Goal: Information Seeking & Learning: Compare options

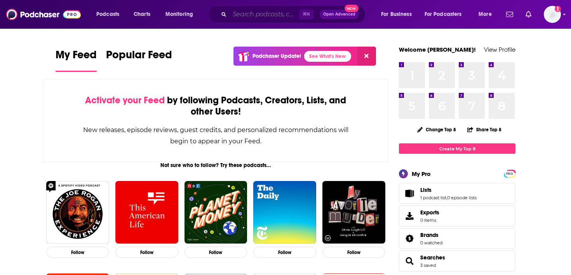
click at [245, 18] on input "Search podcasts, credits, & more..." at bounding box center [263, 14] width 69 height 12
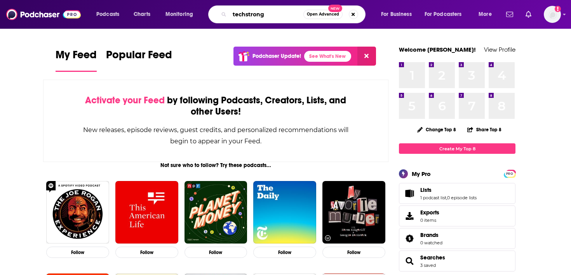
type input "techstrong"
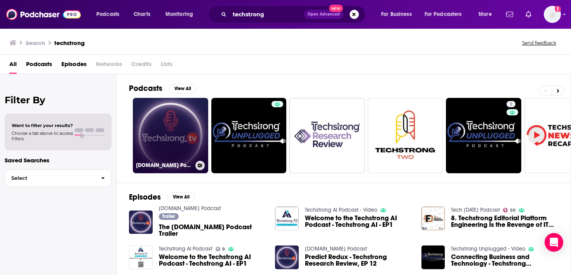
click at [157, 139] on link "[DOMAIN_NAME] Podcast" at bounding box center [170, 135] width 75 height 75
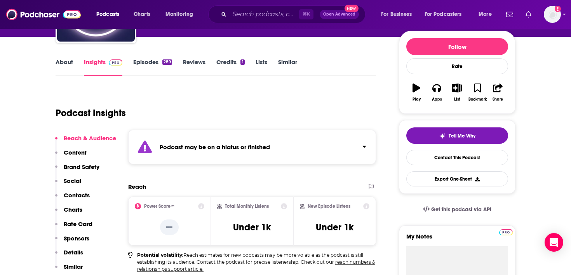
scroll to position [101, 0]
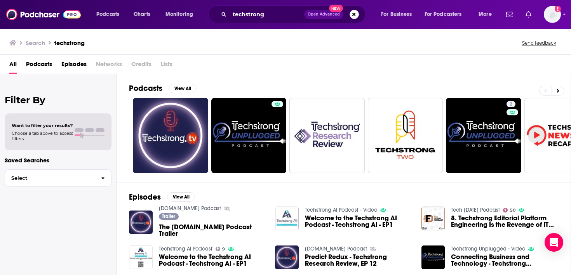
click at [285, 219] on img "Welcome to the Techstrong AI Podcast - Techstrong AI - EP1" at bounding box center [287, 219] width 24 height 24
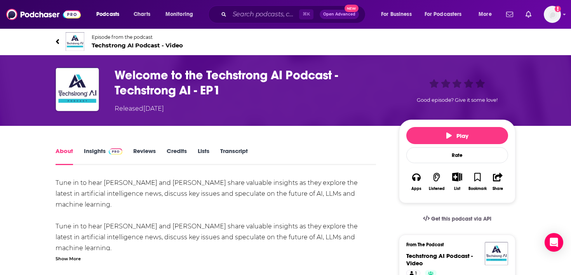
click at [111, 148] on span at bounding box center [116, 150] width 14 height 7
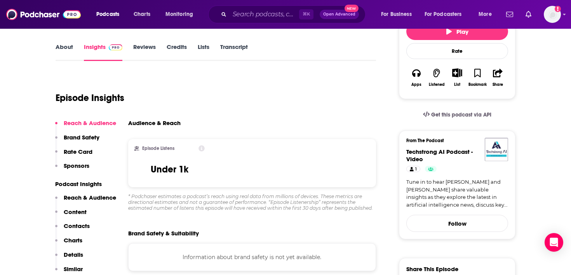
scroll to position [108, 0]
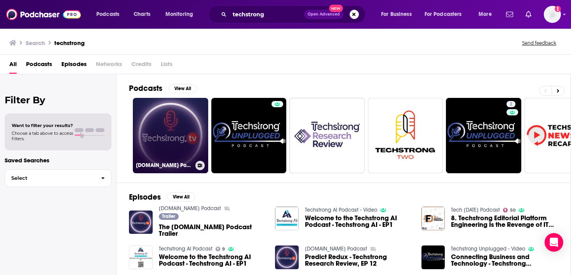
click at [144, 114] on link "[DOMAIN_NAME] Podcast" at bounding box center [170, 135] width 75 height 75
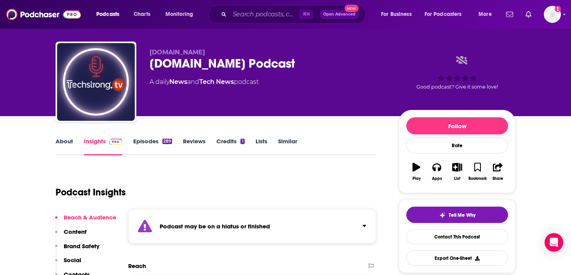
scroll to position [111, 0]
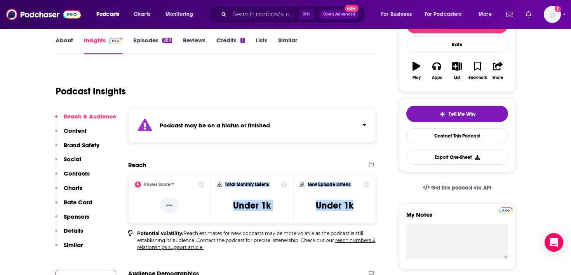
drag, startPoint x: 357, startPoint y: 207, endPoint x: 217, endPoint y: 183, distance: 141.4
click at [217, 183] on div "Power Score™ -- Total Monthly Listens Under 1k New Episode Listens Under 1k" at bounding box center [252, 199] width 248 height 49
copy div "Total Monthly Listens Under 1k New Episode Listens Under 1k"
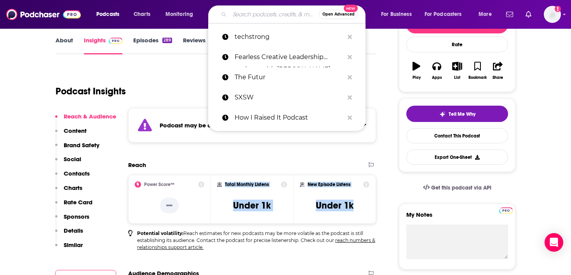
click at [243, 13] on input "Search podcasts, credits, & more..." at bounding box center [273, 14] width 89 height 12
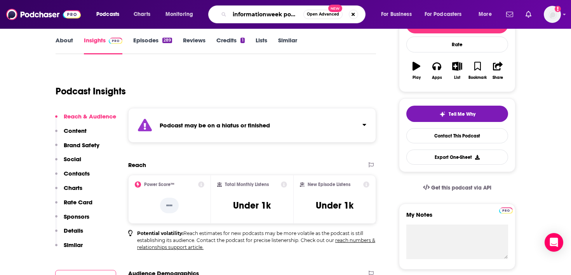
type input "informationweek podcas"
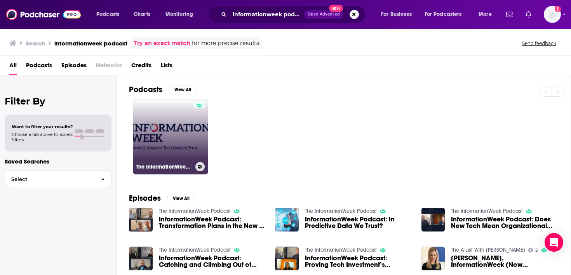
click at [187, 127] on link "The InformationWeek Podcast" at bounding box center [170, 136] width 75 height 75
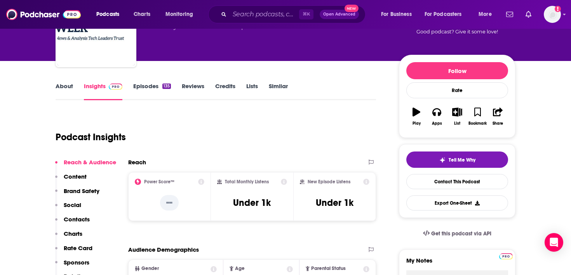
scroll to position [76, 0]
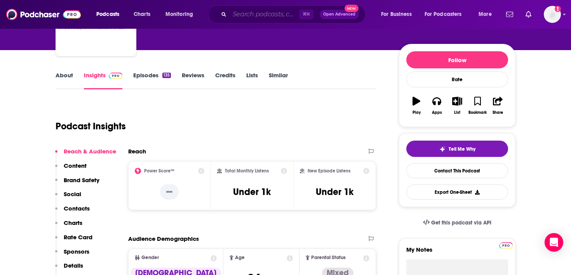
click at [240, 14] on input "Search podcasts, credits, & more..." at bounding box center [263, 14] width 69 height 12
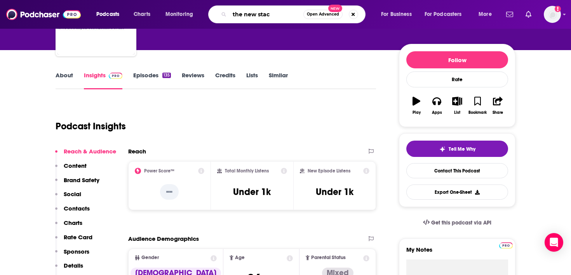
type input "the new stack"
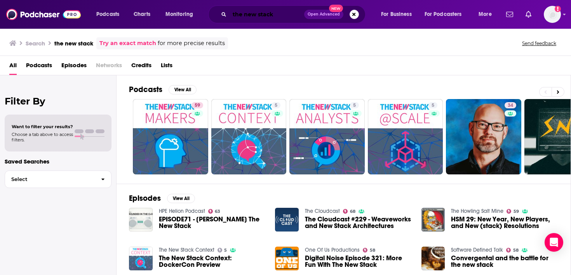
click at [277, 15] on input "the new stack" at bounding box center [266, 14] width 75 height 12
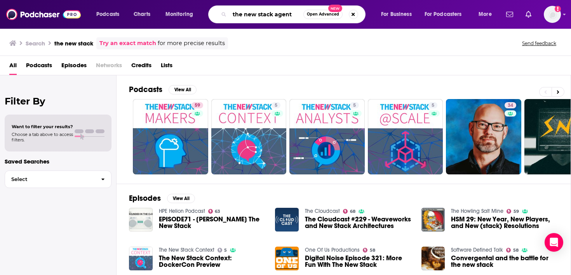
type input "the new stack agent"
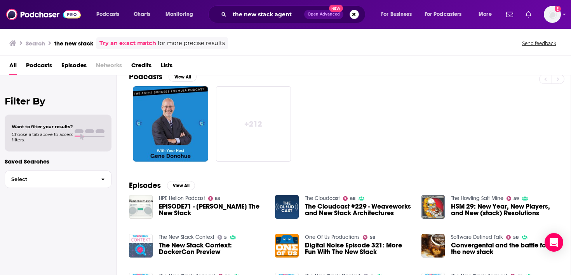
scroll to position [16, 0]
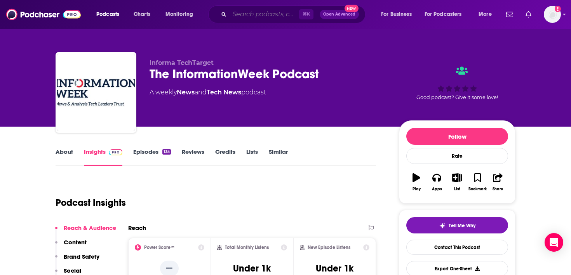
click at [242, 13] on input "Search podcasts, credits, & more..." at bounding box center [263, 14] width 69 height 12
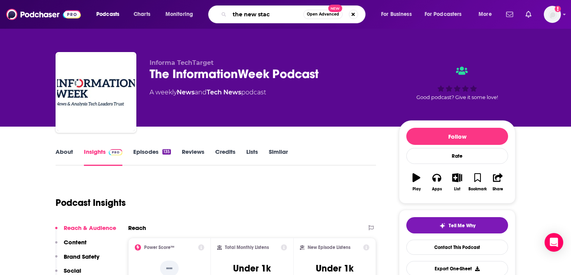
type input "the new stack"
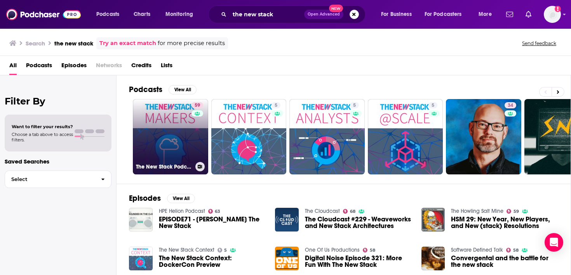
click at [181, 135] on link "59 The New Stack Podcast" at bounding box center [170, 136] width 75 height 75
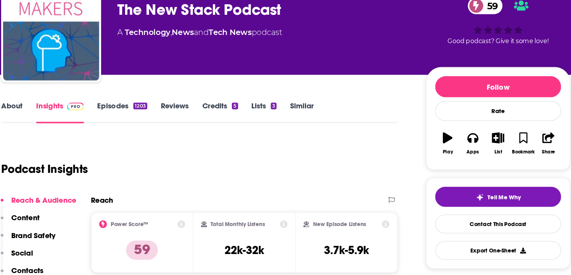
scroll to position [28, 0]
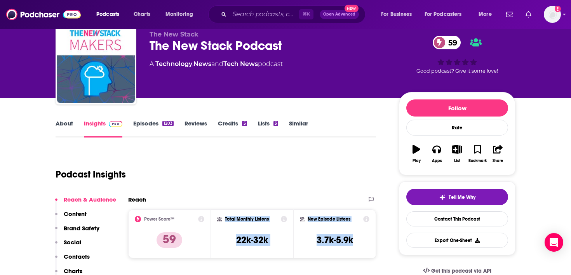
drag, startPoint x: 358, startPoint y: 237, endPoint x: 224, endPoint y: 217, distance: 136.1
click at [224, 217] on div "Power Score™ 59 Total Monthly Listens 22k-32k New Episode Listens 3.7k-5.9k" at bounding box center [252, 233] width 248 height 49
copy div "Total Monthly Listens 22k-32k New Episode Listens 3.7k-5.9k"
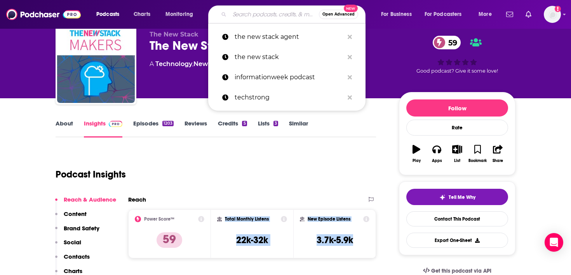
click at [244, 14] on input "Search podcasts, credits, & more..." at bounding box center [273, 14] width 89 height 12
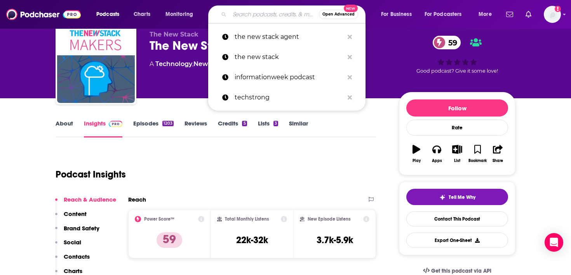
paste input "Software Engineering Daily"
type input "Software Engineering Daily"
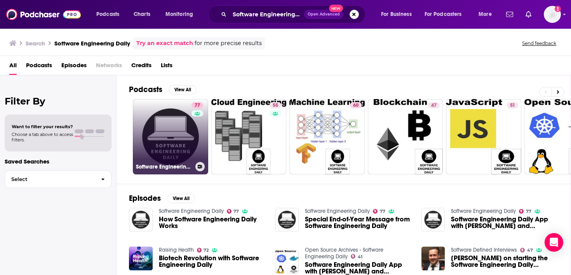
click at [172, 144] on link "77 Software Engineering Daily" at bounding box center [170, 136] width 75 height 75
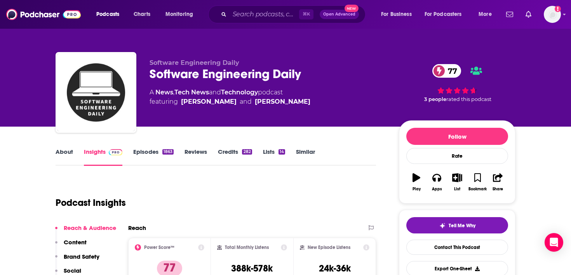
scroll to position [30, 0]
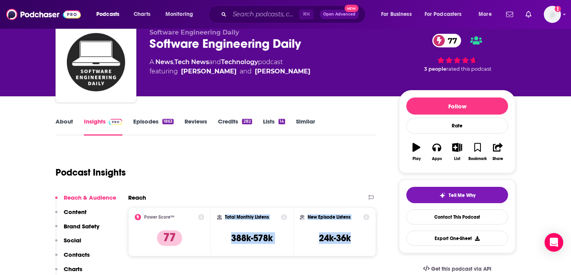
drag, startPoint x: 356, startPoint y: 240, endPoint x: 225, endPoint y: 215, distance: 133.6
click at [225, 215] on div "Power Score™ 77 Total Monthly Listens 388k-578k New Episode Listens 24k-36k" at bounding box center [252, 231] width 248 height 49
copy div "Total Monthly Listens 388k-578k New Episode Listens 24k-36k"
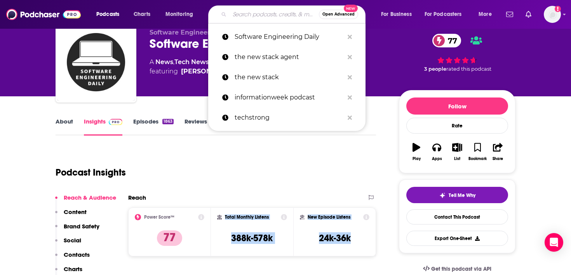
click at [248, 16] on input "Search podcasts, credits, & more..." at bounding box center [273, 14] width 89 height 12
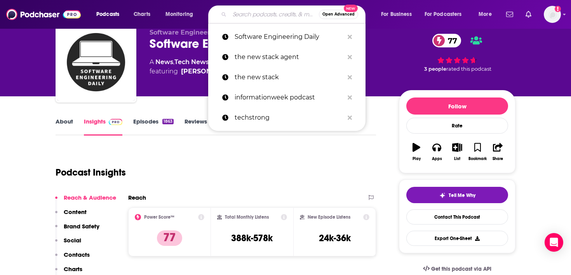
paste input "The CTO Advisor"
type input "The CTO Advisor"
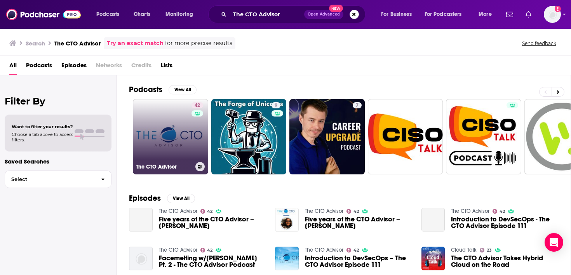
click at [176, 140] on link "42 The CTO Advisor" at bounding box center [170, 136] width 75 height 75
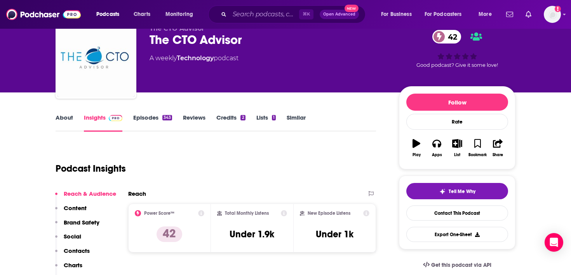
scroll to position [54, 0]
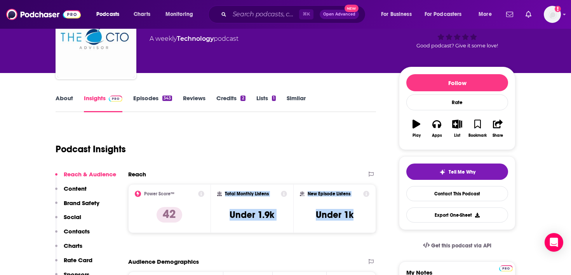
drag, startPoint x: 359, startPoint y: 213, endPoint x: 224, endPoint y: 194, distance: 136.8
click at [224, 194] on div "Power Score™ 42 Total Monthly Listens Under 1.9k New Episode Listens Under 1k" at bounding box center [252, 208] width 248 height 49
copy div "Total Monthly Listens Under 1.9k New Episode Listens Under 1k"
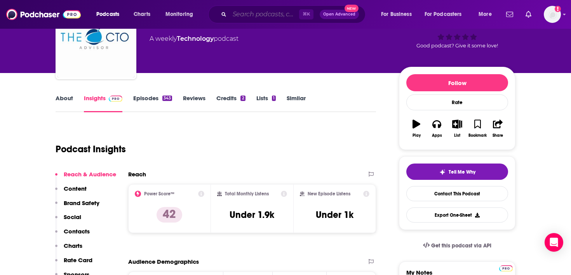
click at [249, 16] on input "Search podcasts, credits, & more..." at bounding box center [263, 14] width 69 height 12
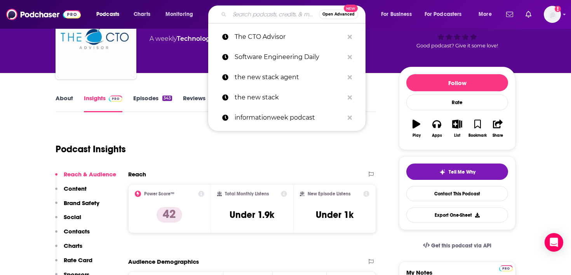
paste input "The Cloudcast"
type input "The Cloudcast"
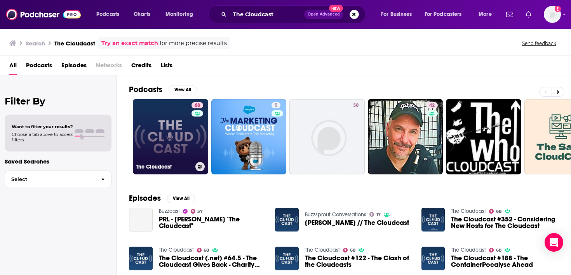
click at [180, 137] on link "68 The Cloudcast" at bounding box center [170, 136] width 75 height 75
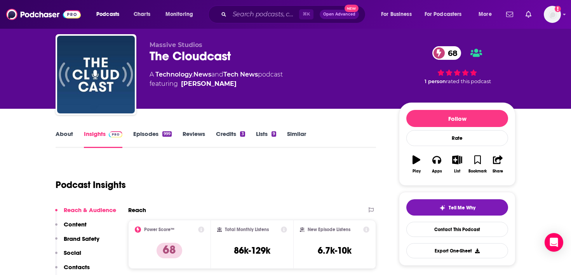
scroll to position [53, 0]
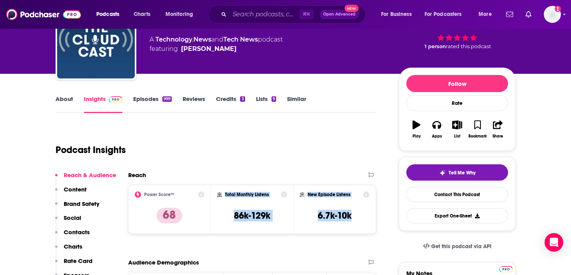
drag, startPoint x: 353, startPoint y: 215, endPoint x: 223, endPoint y: 194, distance: 131.9
click at [223, 194] on div "Power Score™ 68 Total Monthly Listens 86k-129k New Episode Listens 6.7k-10k" at bounding box center [252, 209] width 248 height 49
copy div "Total Monthly Listens 86k-129k New Episode Listens 6.7k-10k"
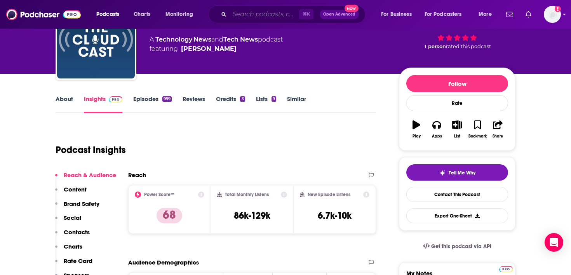
click at [263, 13] on input "Search podcasts, credits, & more..." at bounding box center [263, 14] width 69 height 12
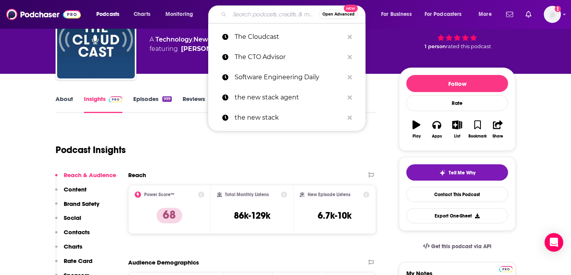
paste input "The Idealcast"
type input "The Idealcast"
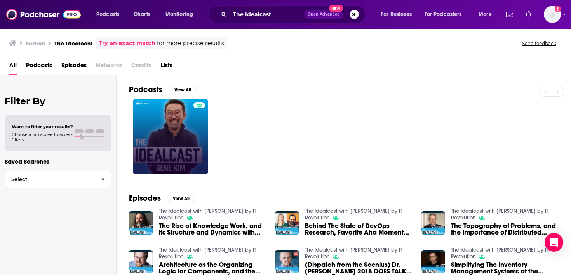
click at [188, 135] on link at bounding box center [170, 136] width 75 height 75
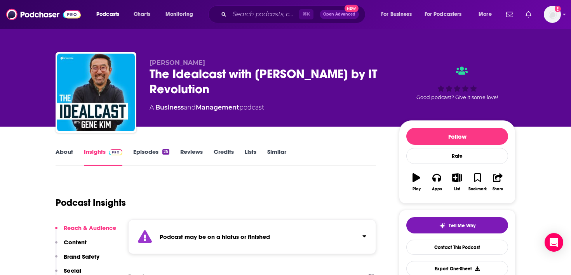
click at [158, 159] on link "Episodes 25" at bounding box center [151, 157] width 36 height 18
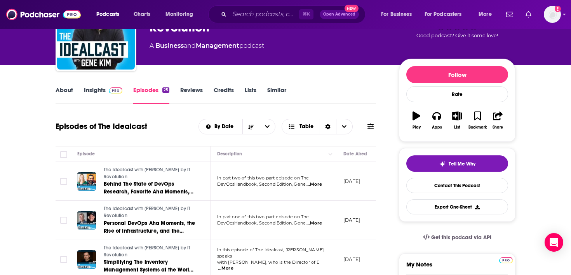
scroll to position [63, 0]
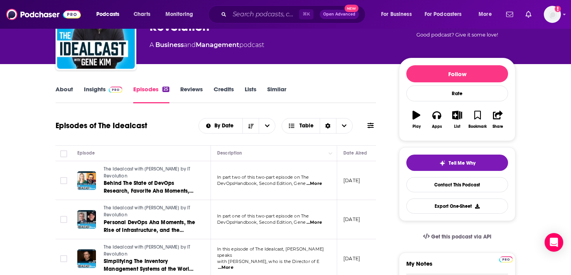
click at [114, 92] on img at bounding box center [116, 90] width 14 height 6
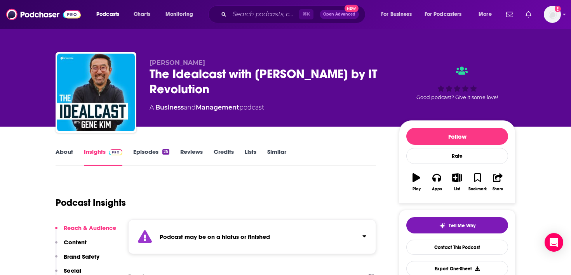
click at [144, 156] on link "Episodes 25" at bounding box center [151, 157] width 36 height 18
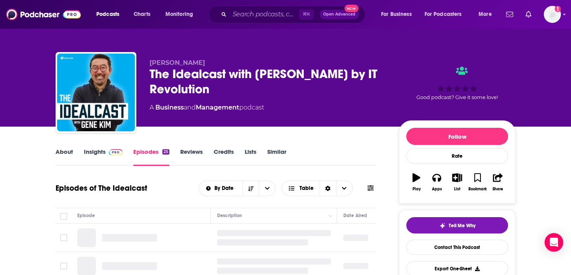
scroll to position [63, 0]
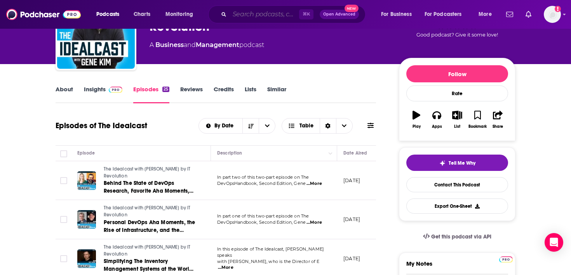
click at [236, 10] on input "Search podcasts, credits, & more..." at bounding box center [263, 14] width 69 height 12
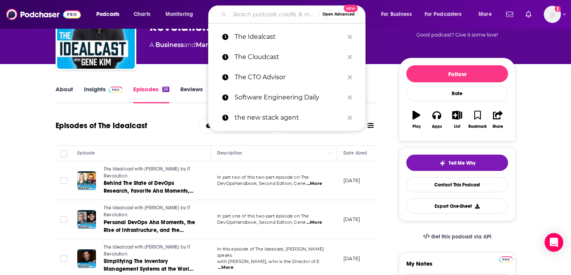
paste input "Dev Interrupted"
type input "Dev Interrupted"
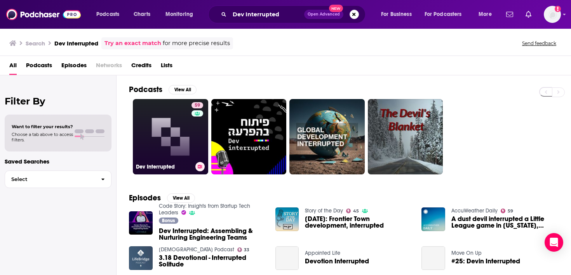
click at [178, 135] on link "59 Dev Interrupted" at bounding box center [170, 136] width 75 height 75
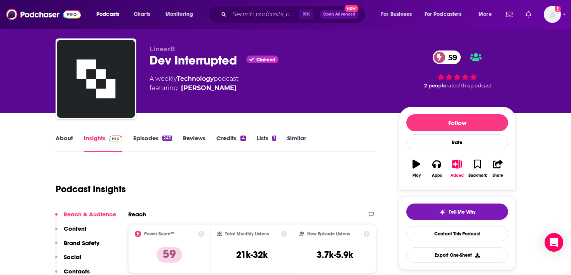
scroll to position [21, 0]
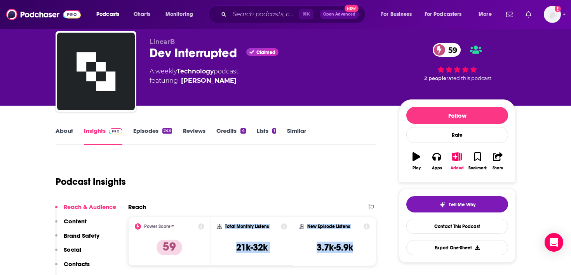
drag, startPoint x: 354, startPoint y: 247, endPoint x: 224, endPoint y: 224, distance: 132.4
click at [224, 224] on div "Power Score™ 59 Total Monthly Listens 21k-32k New Episode Listens 3.7k-5.9k" at bounding box center [252, 241] width 248 height 49
copy div "Total Monthly Listens 21k-32k New Episode Listens 3.7k-5.9k"
